Goal: Task Accomplishment & Management: Complete application form

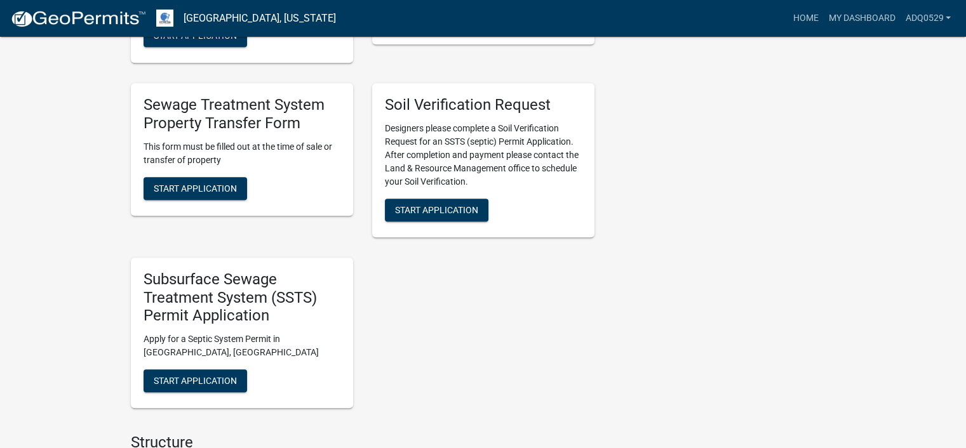
scroll to position [762, 0]
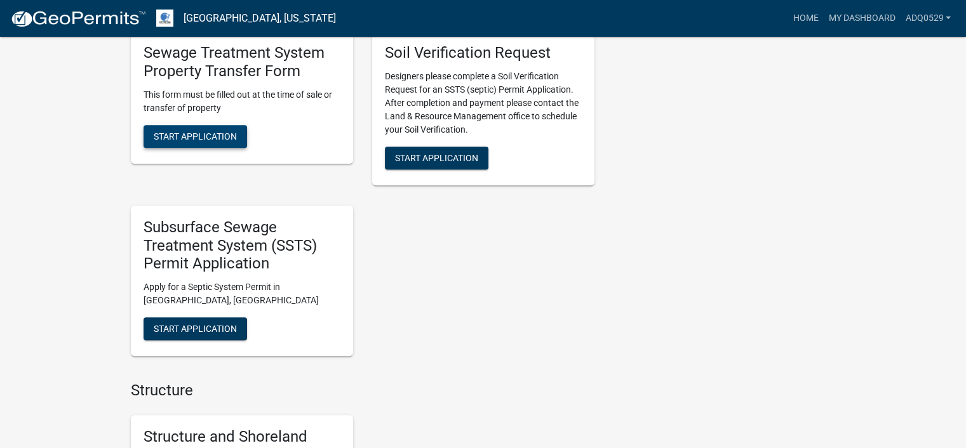
click at [228, 137] on span "Start Application" at bounding box center [195, 136] width 83 height 10
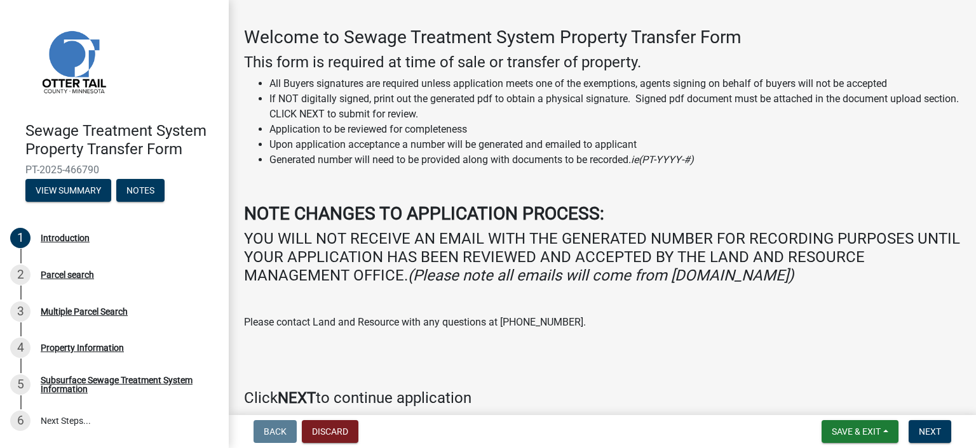
scroll to position [102, 0]
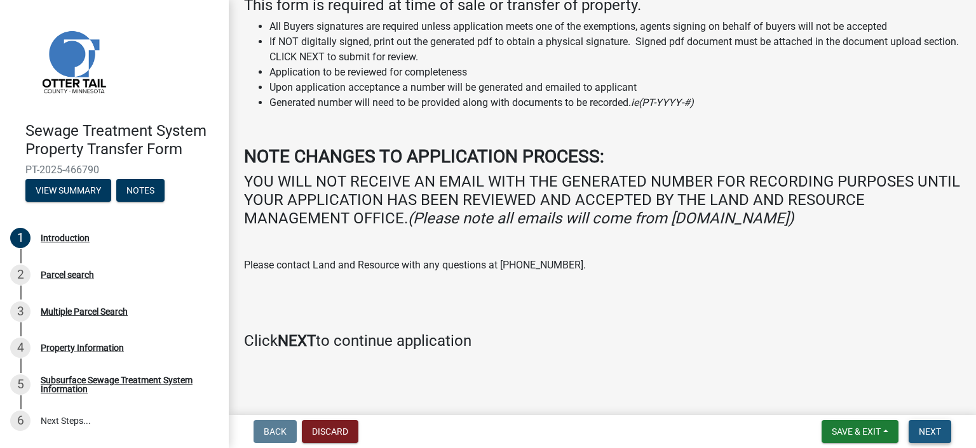
click at [922, 422] on button "Next" at bounding box center [929, 432] width 43 height 23
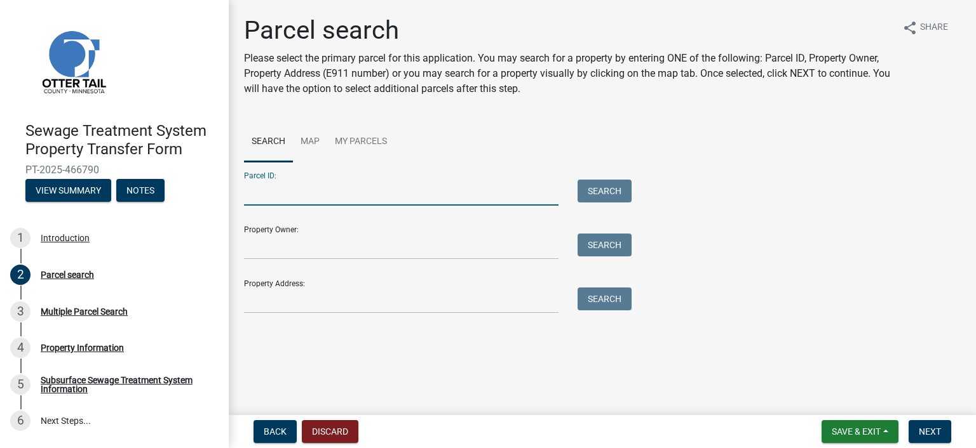
click at [290, 196] on input "Parcel ID:" at bounding box center [401, 193] width 314 height 26
paste input "11.000.99.0344.000 SPLIT"
type input "11.000.99.0344.000"
click at [588, 182] on button "Search" at bounding box center [604, 191] width 54 height 23
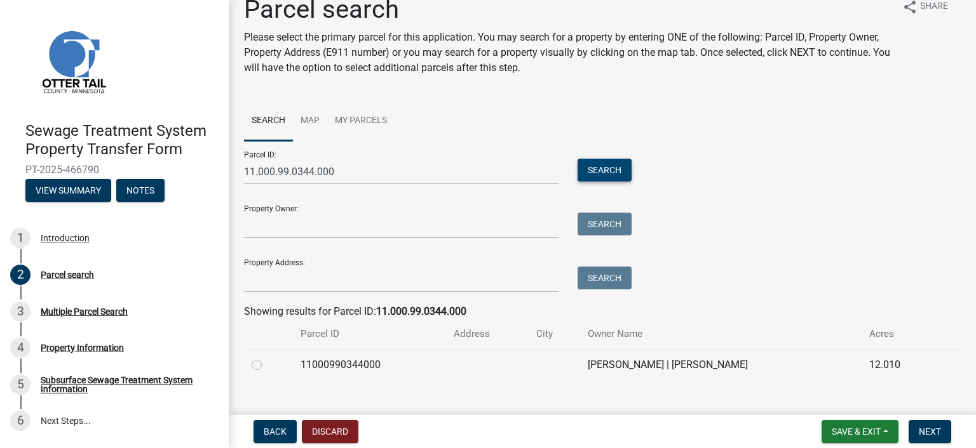
scroll to position [41, 0]
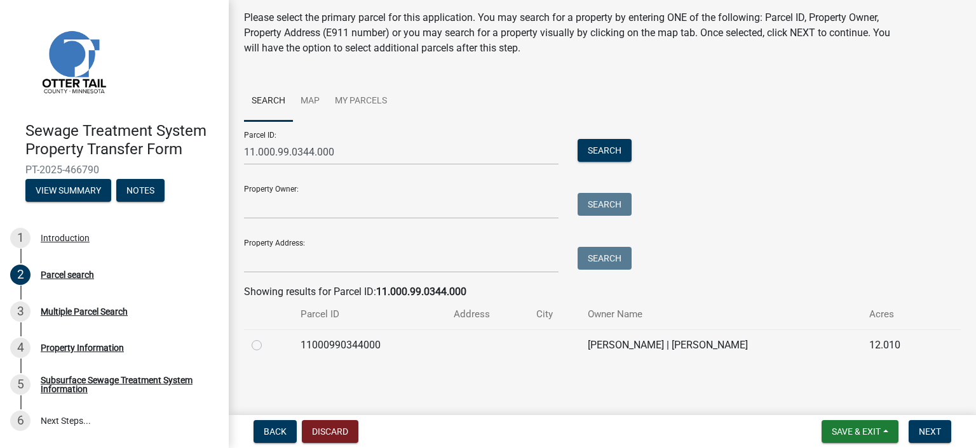
click at [267, 338] on label at bounding box center [267, 338] width 0 height 0
click at [267, 344] on input "radio" at bounding box center [271, 342] width 8 height 8
radio input "true"
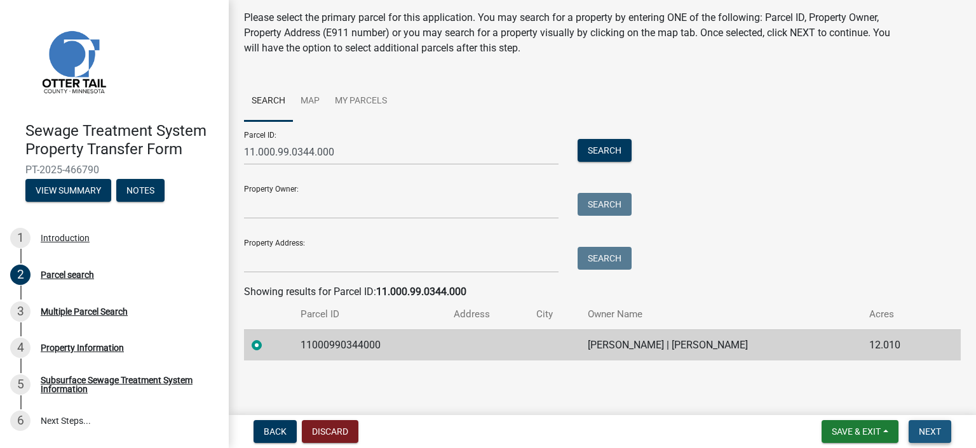
click at [930, 429] on span "Next" at bounding box center [930, 432] width 22 height 10
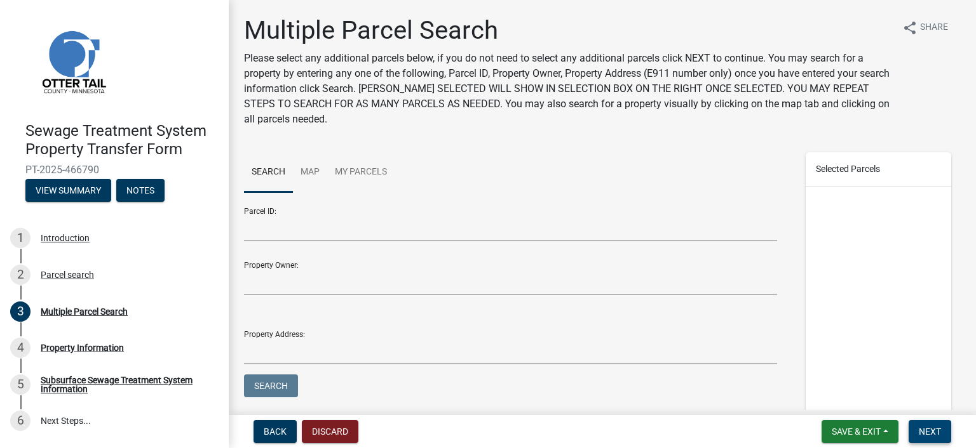
click at [931, 424] on button "Next" at bounding box center [929, 432] width 43 height 23
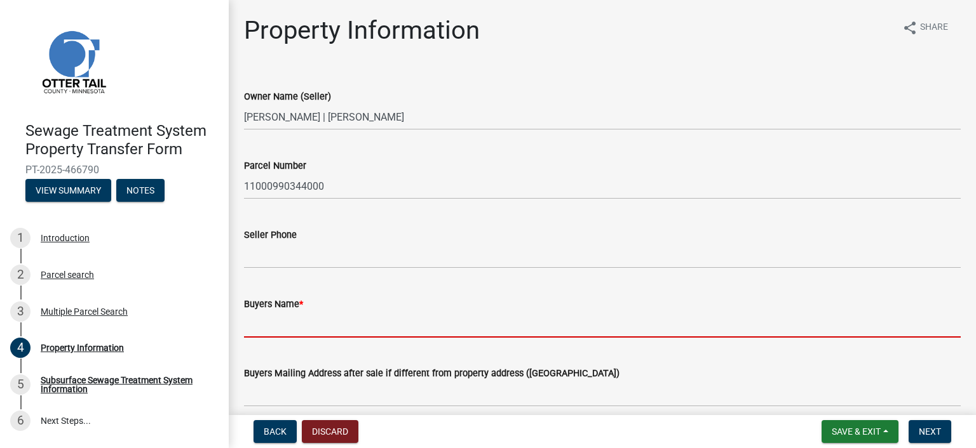
click at [289, 327] on input "Buyers Name *" at bounding box center [602, 325] width 717 height 26
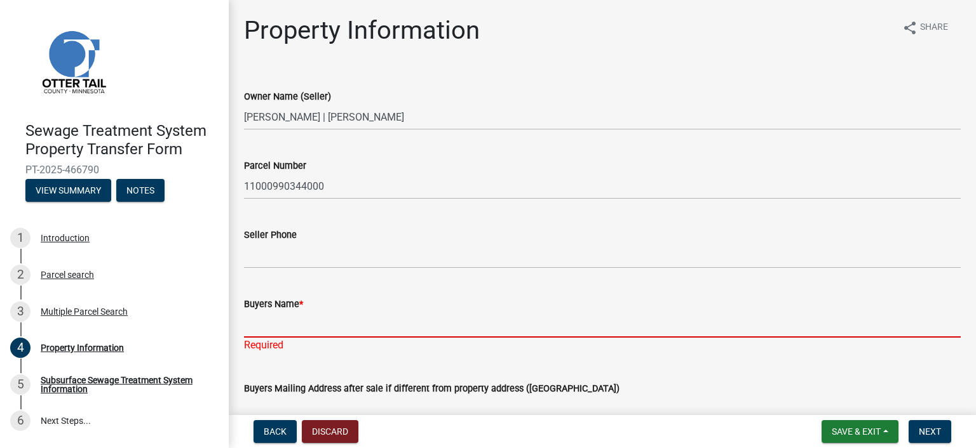
click at [423, 330] on input "Buyers Name *" at bounding box center [602, 325] width 717 height 26
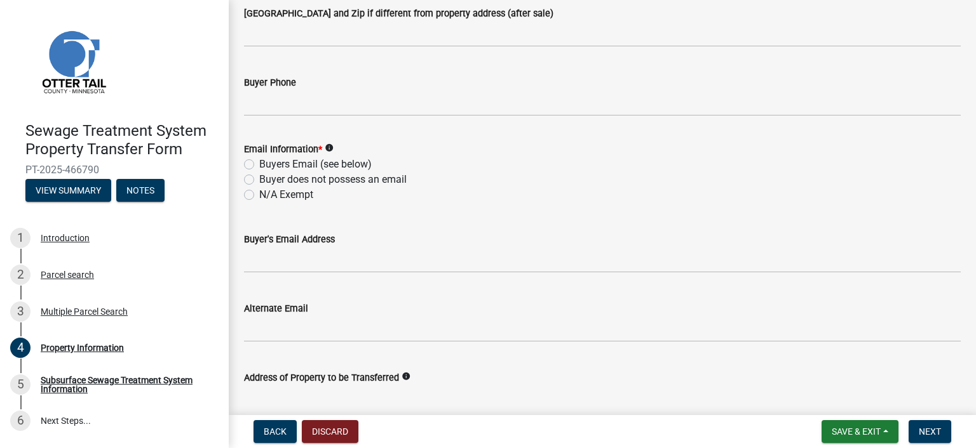
type input "[PERSON_NAME]"
click at [282, 192] on label "N/A Exempt" at bounding box center [286, 194] width 54 height 15
click at [267, 192] on input "N/A Exempt" at bounding box center [263, 191] width 8 height 8
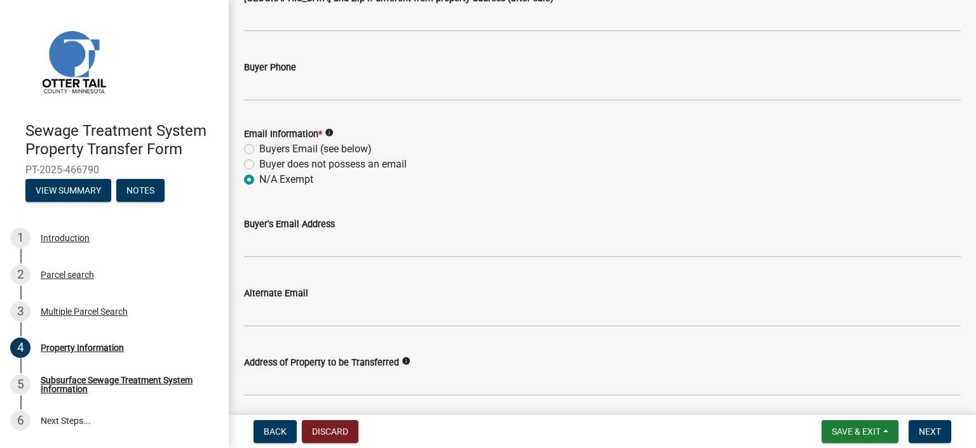
radio input "true"
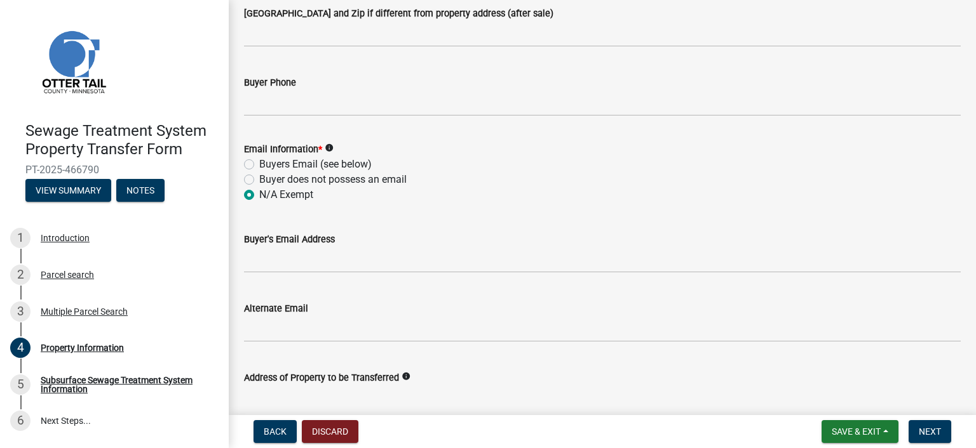
scroll to position [239, 0]
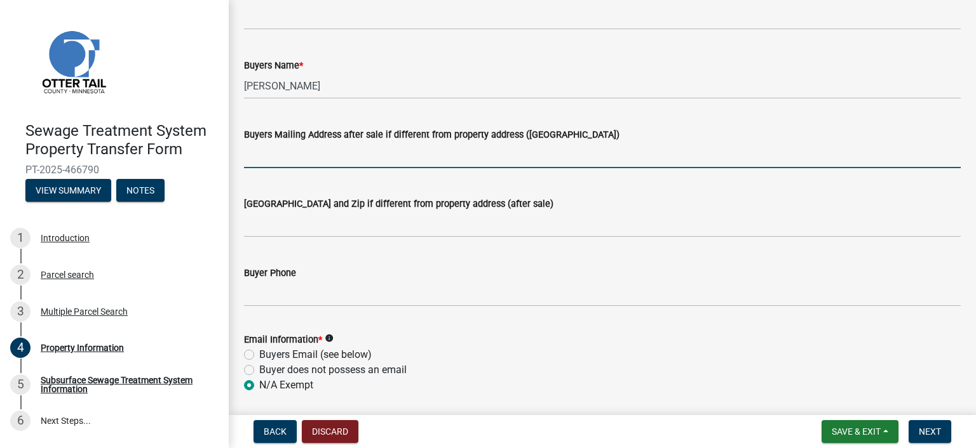
click at [421, 156] on input "Buyers Mailing Address after sale if different from property address ([GEOGRAPH…" at bounding box center [602, 155] width 717 height 26
type input "[STREET_ADDRESS]"
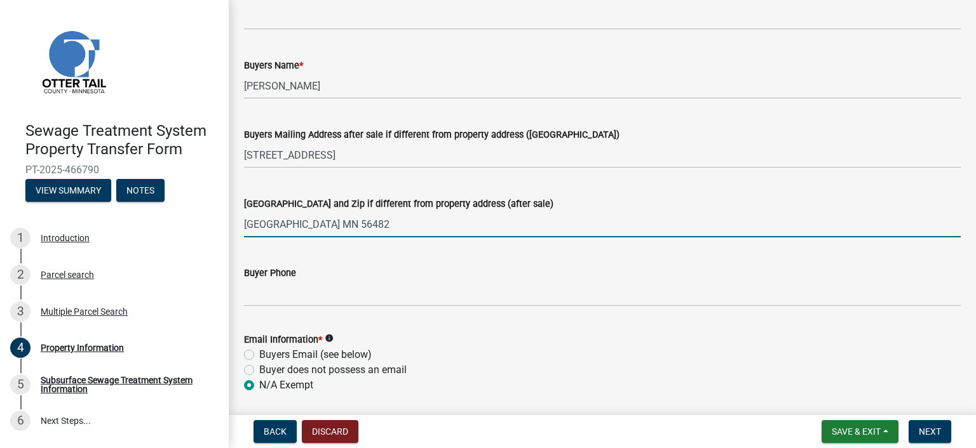
type input "[GEOGRAPHIC_DATA] MN 56482"
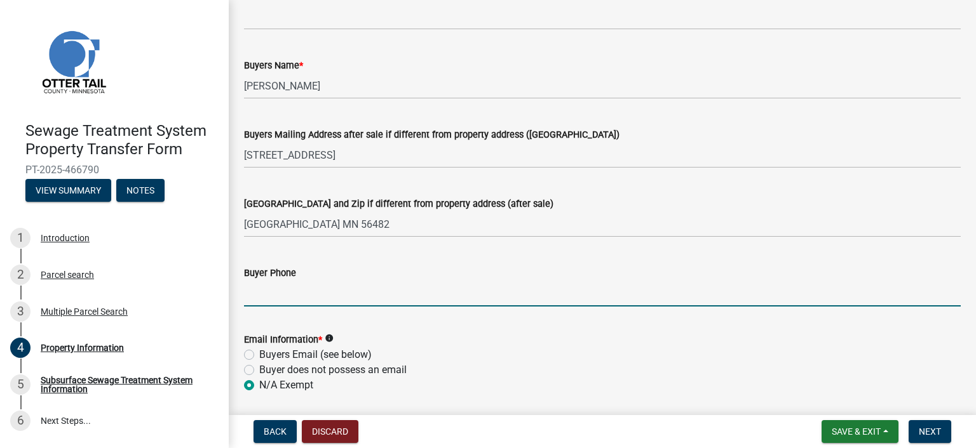
scroll to position [366, 0]
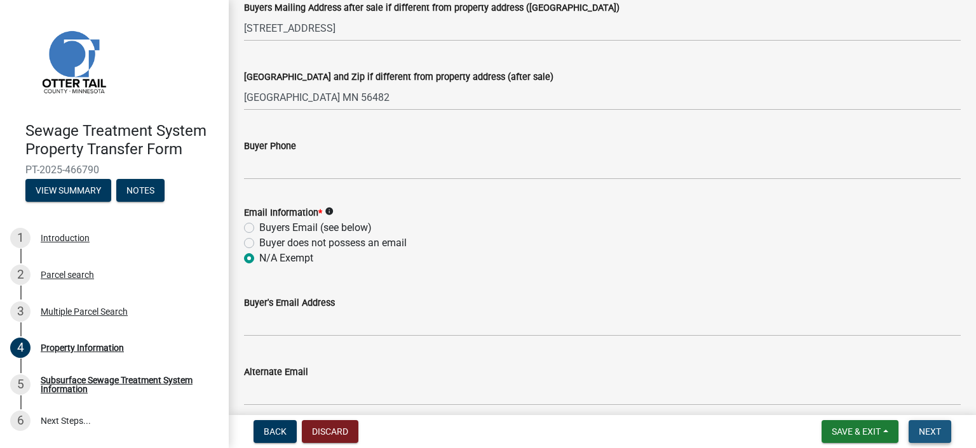
click at [930, 429] on span "Next" at bounding box center [930, 432] width 22 height 10
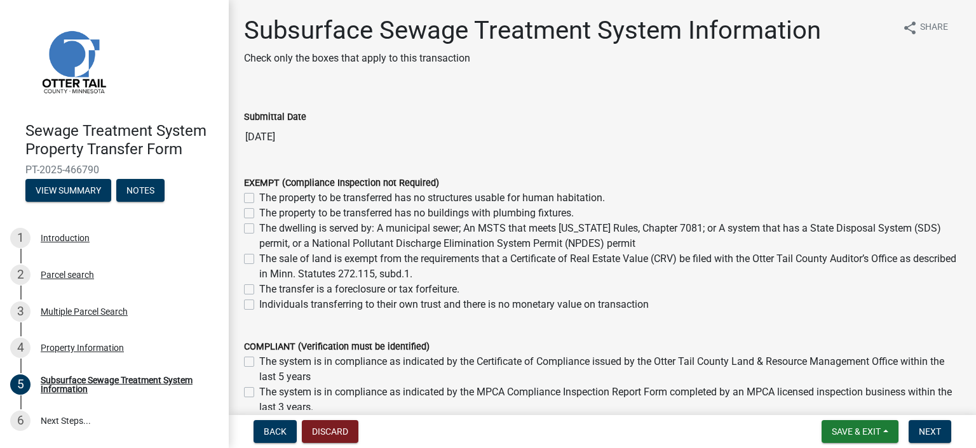
click at [259, 200] on label "The property to be transferred has no structures usable for human habitation." at bounding box center [432, 198] width 346 height 15
click at [259, 199] on input "The property to be transferred has no structures usable for human habitation." at bounding box center [263, 195] width 8 height 8
checkbox input "true"
checkbox input "false"
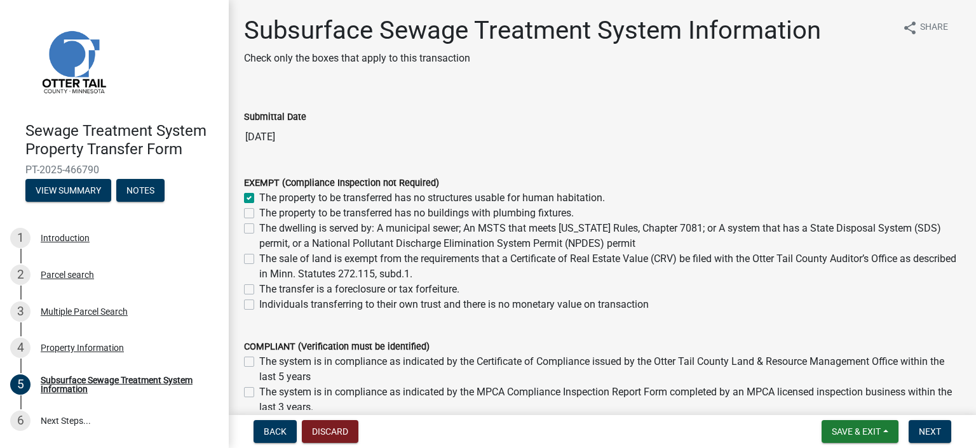
checkbox input "false"
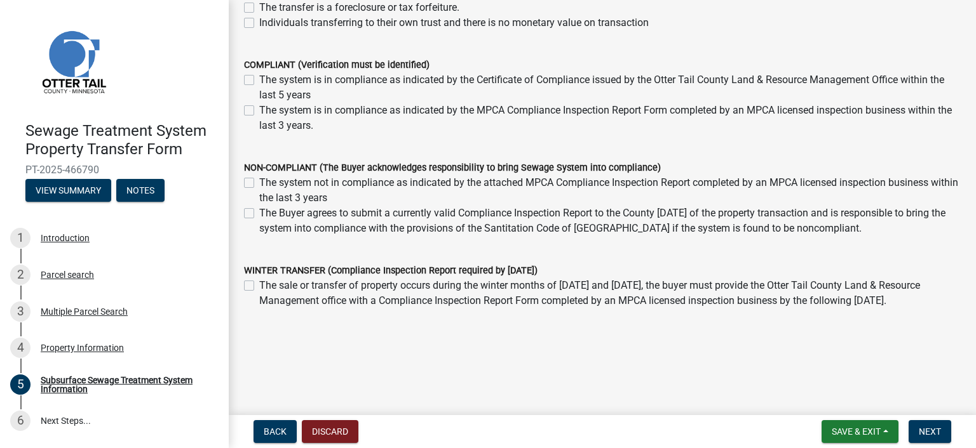
scroll to position [282, 0]
click at [925, 424] on button "Next" at bounding box center [929, 432] width 43 height 23
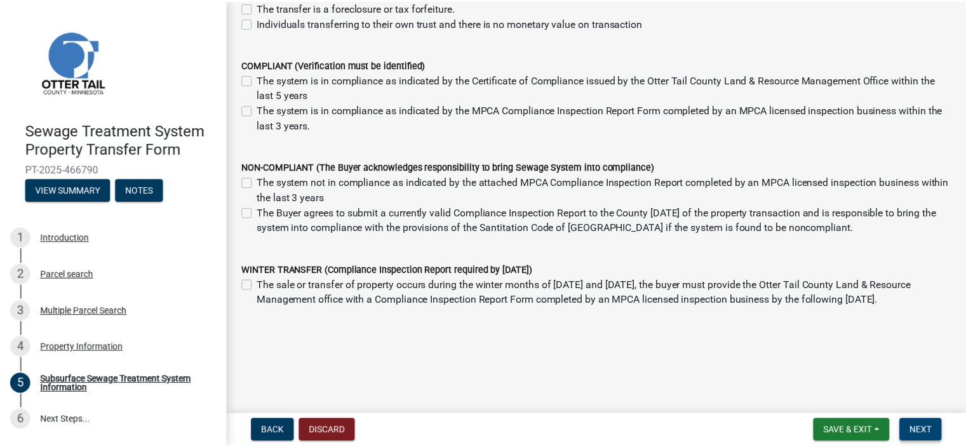
scroll to position [0, 0]
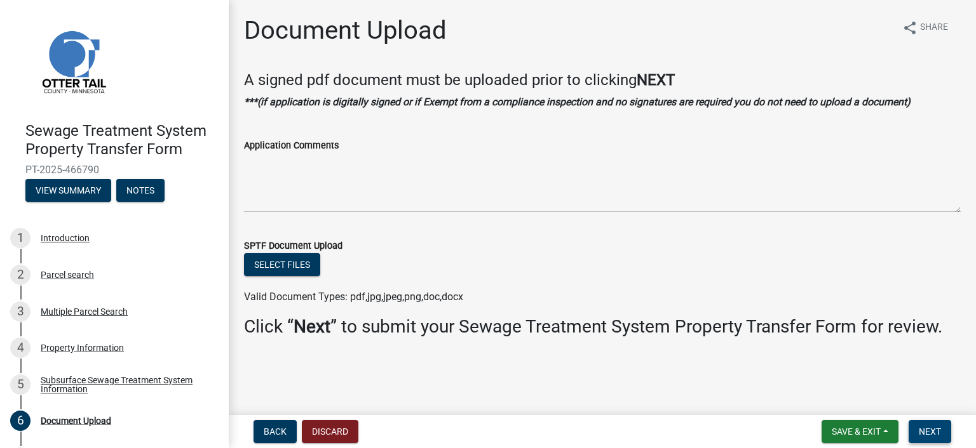
click at [925, 421] on button "Next" at bounding box center [929, 432] width 43 height 23
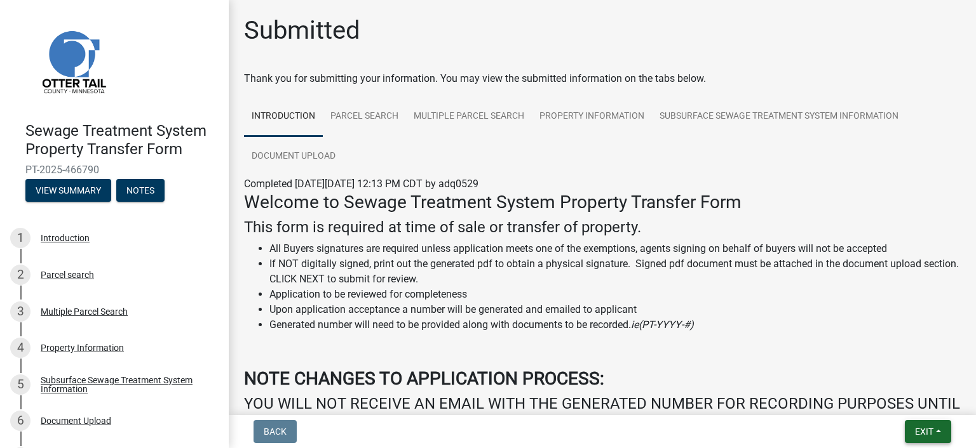
click at [920, 428] on span "Exit" at bounding box center [924, 432] width 18 height 10
click at [898, 404] on button "Save & Exit" at bounding box center [901, 399] width 102 height 30
